Goal: Find specific page/section: Find specific page/section

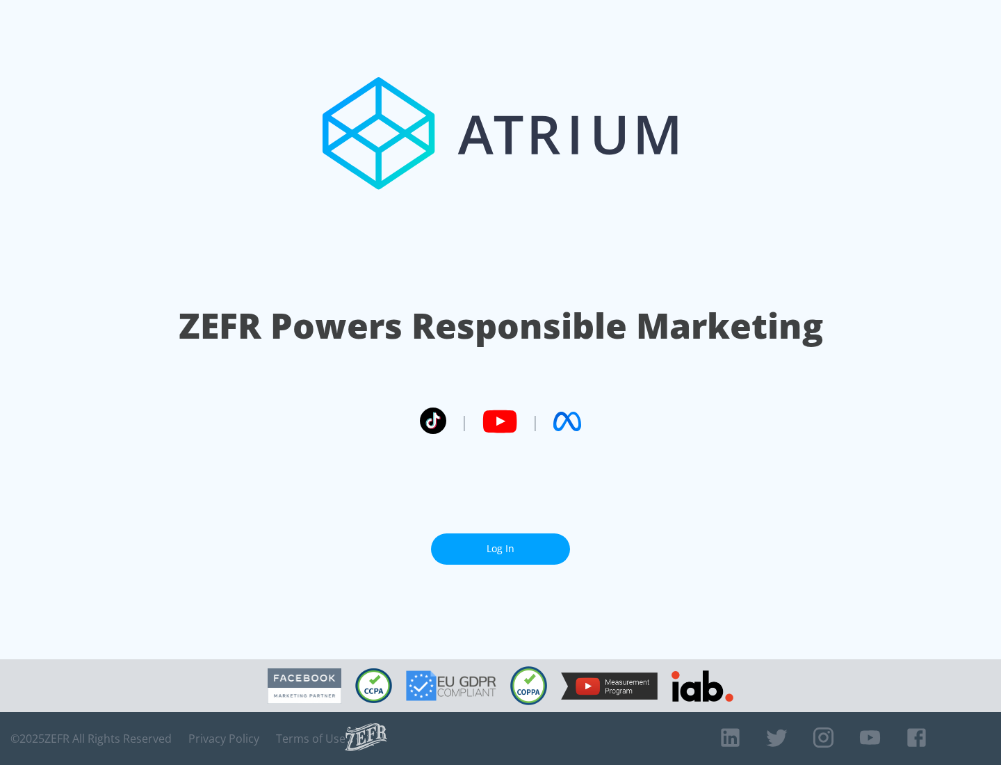
click at [501, 543] on link "Log In" at bounding box center [500, 548] width 139 height 31
